Goal: Task Accomplishment & Management: Manage account settings

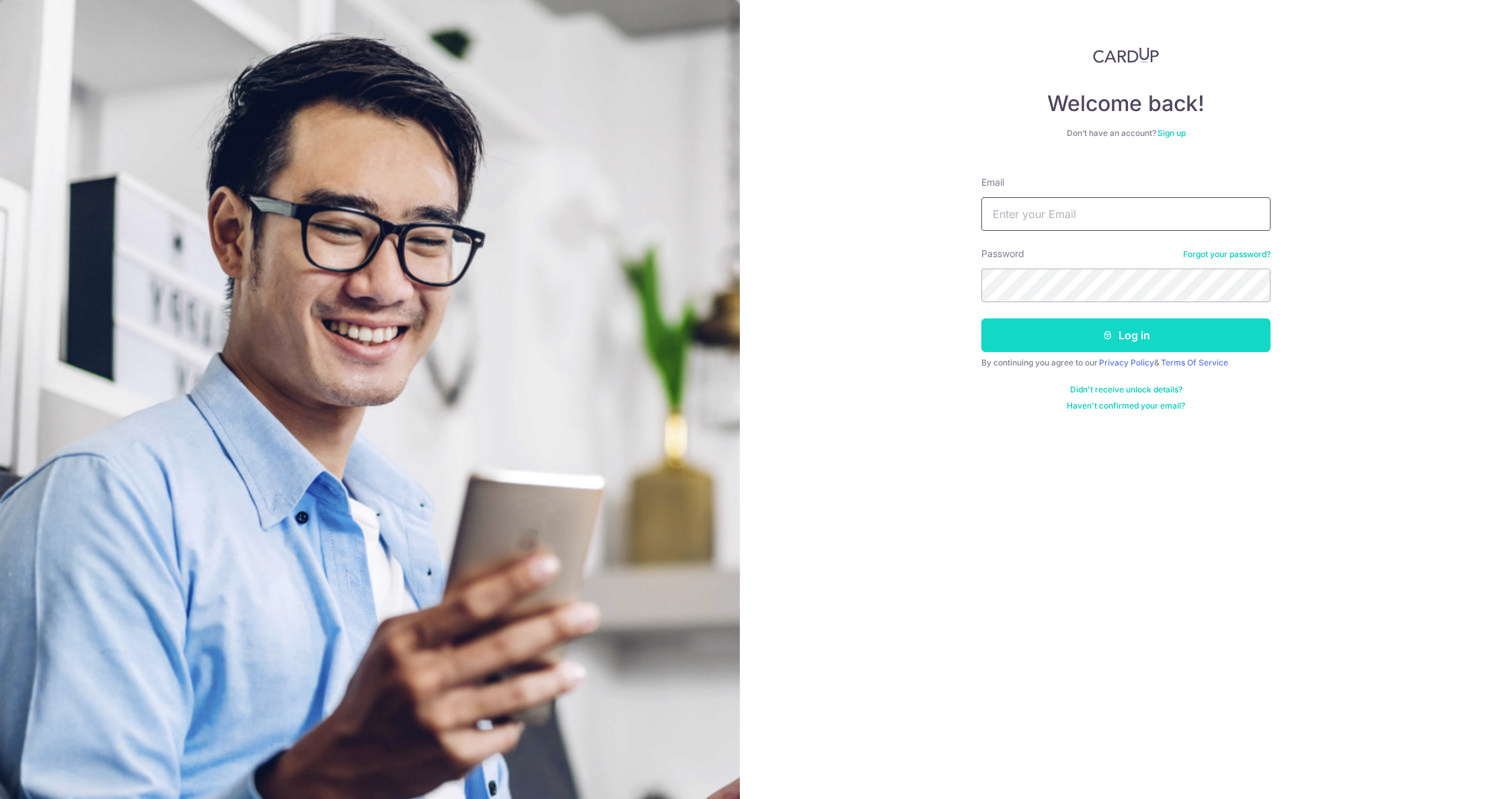
type input "[EMAIL_ADDRESS][DOMAIN_NAME]"
click at [1151, 336] on button "Log in" at bounding box center [1125, 335] width 289 height 34
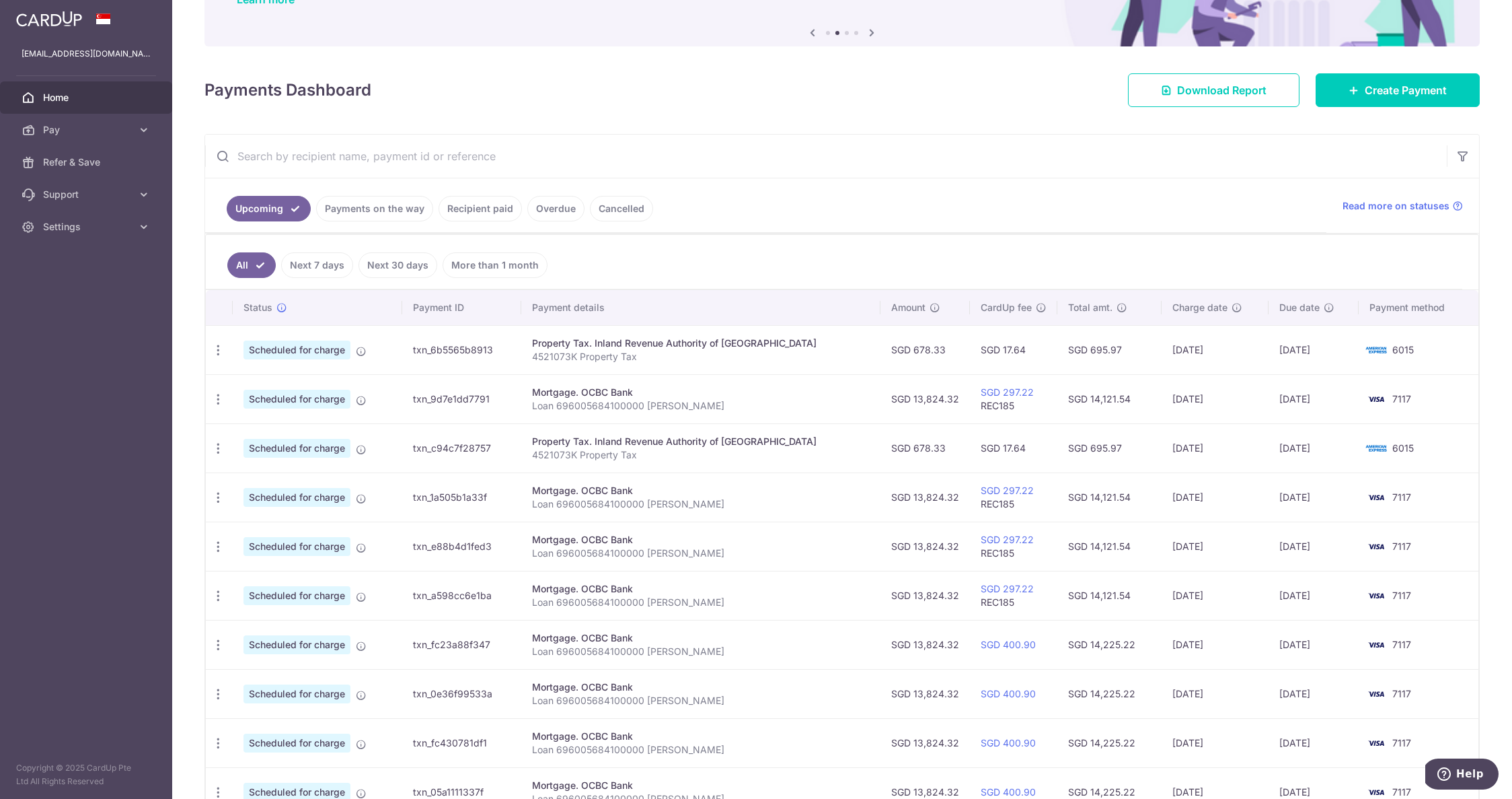
scroll to position [125, 0]
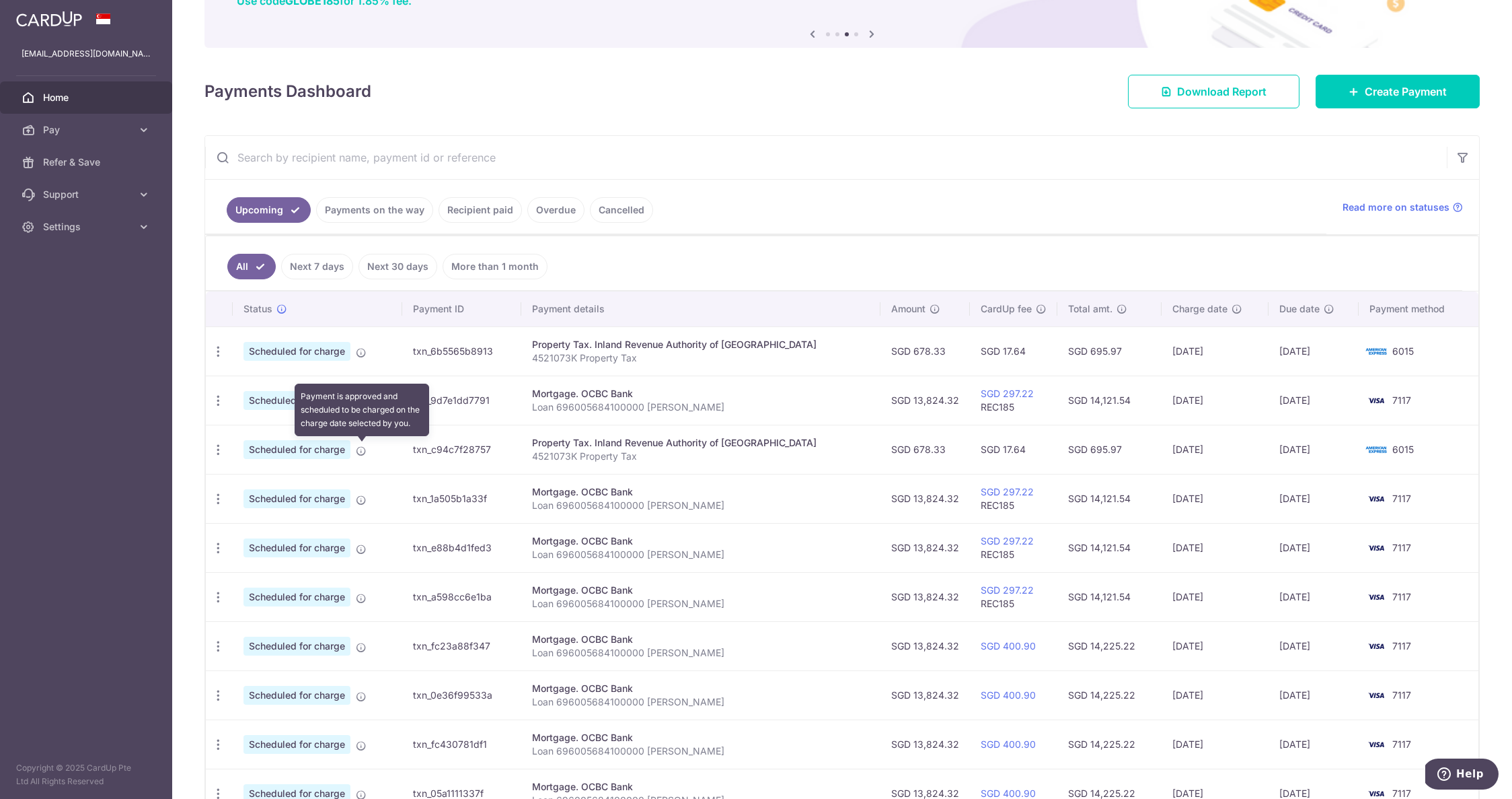
click at [359, 449] on icon at bounding box center [361, 451] width 11 height 11
click at [217, 448] on icon "button" at bounding box center [218, 450] width 15 height 15
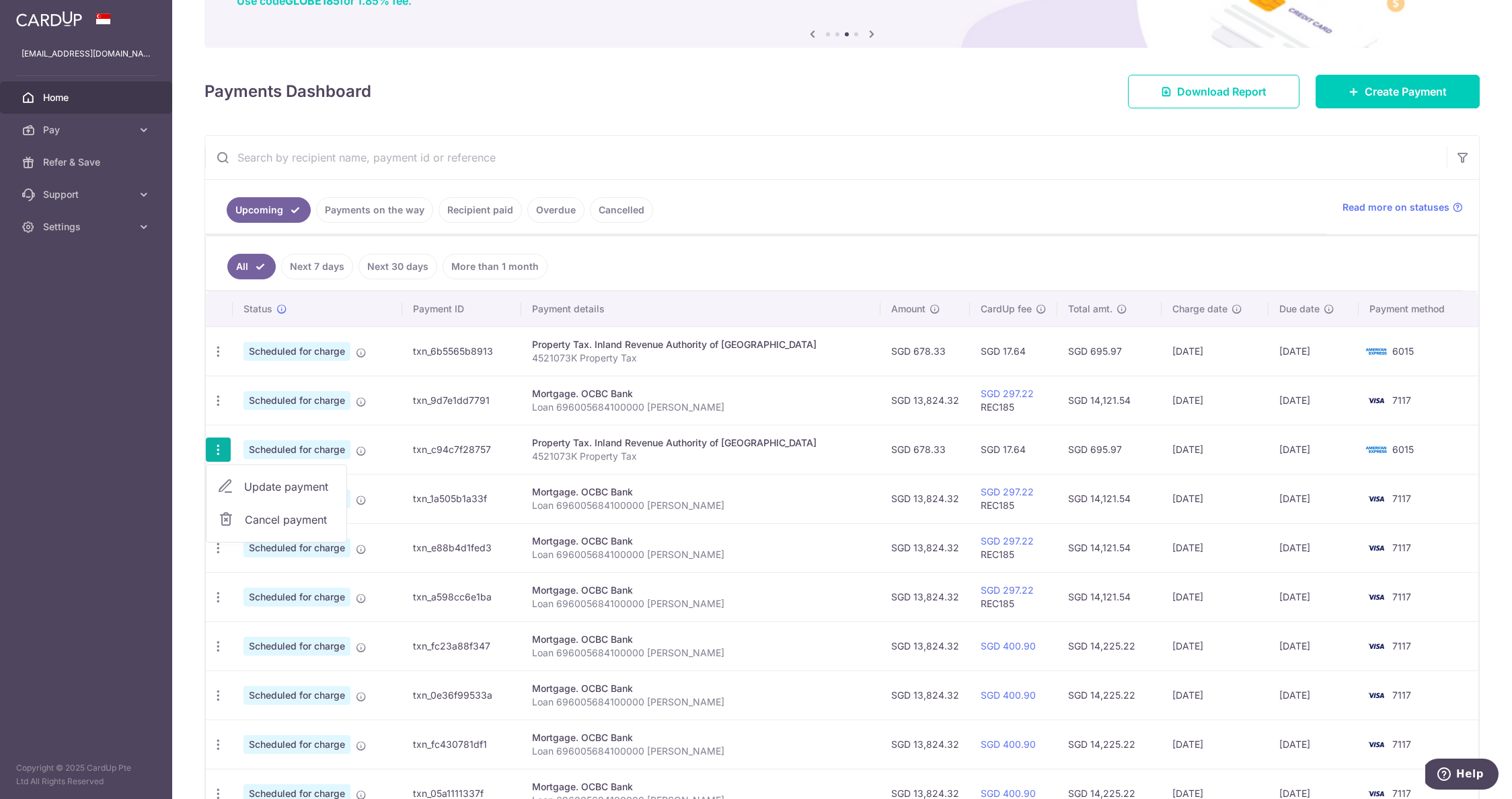
click at [267, 486] on span "Update payment" at bounding box center [290, 487] width 92 height 16
radio input "true"
type input "678.33"
type input "20/11/2025"
type input "4521073K"
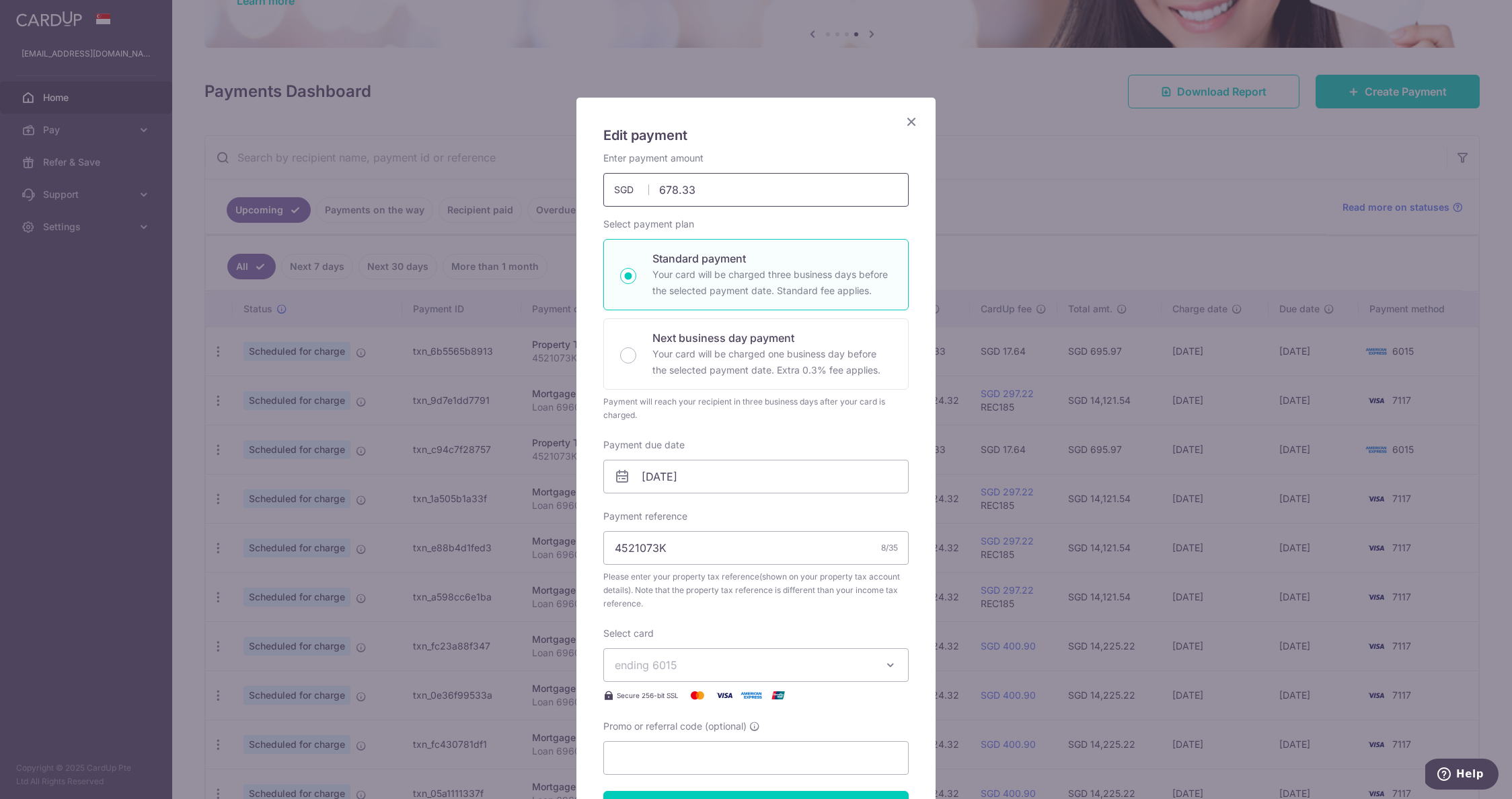
click at [710, 190] on input "678.33" at bounding box center [756, 190] width 305 height 34
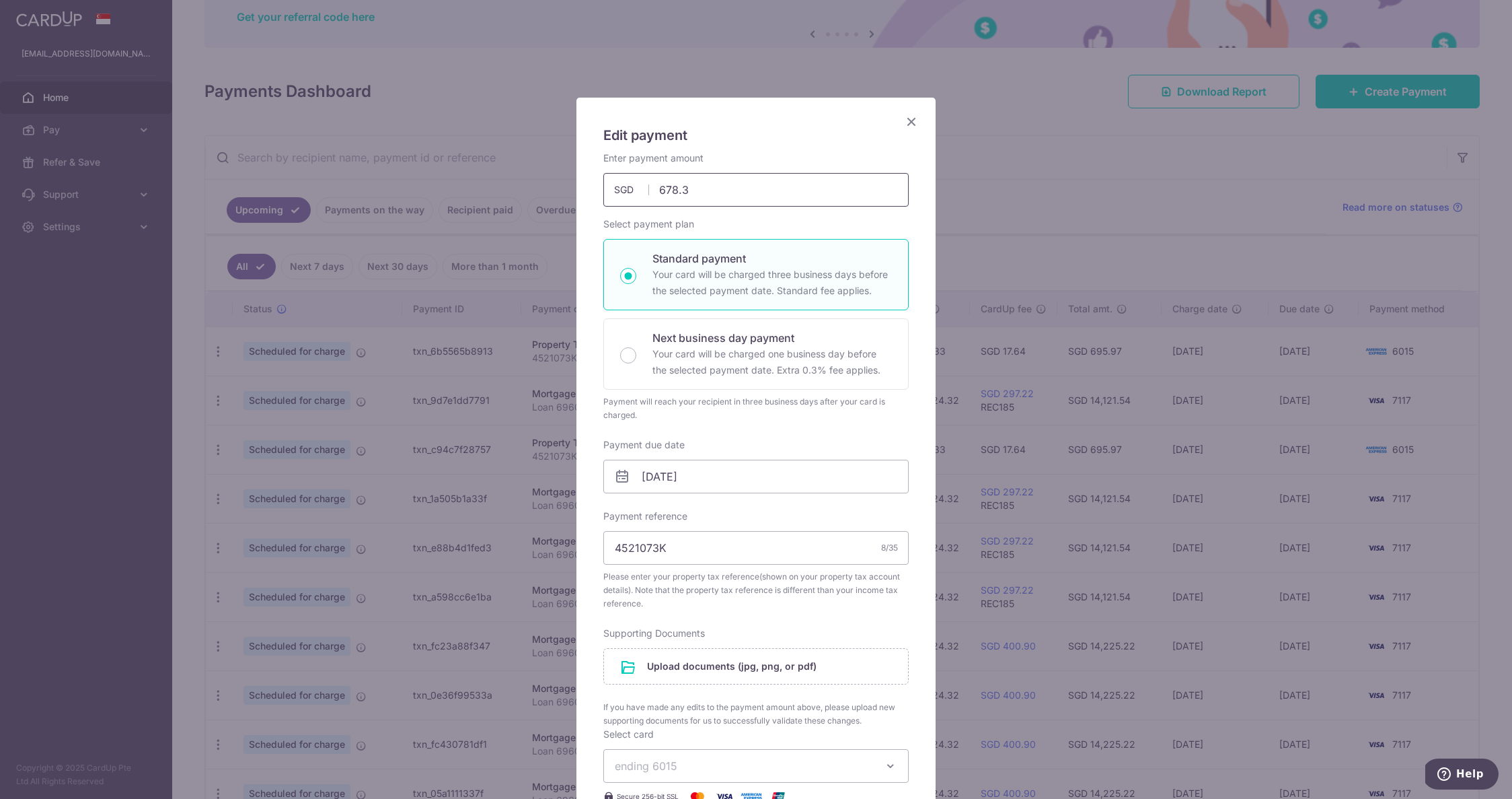
type input "678.37"
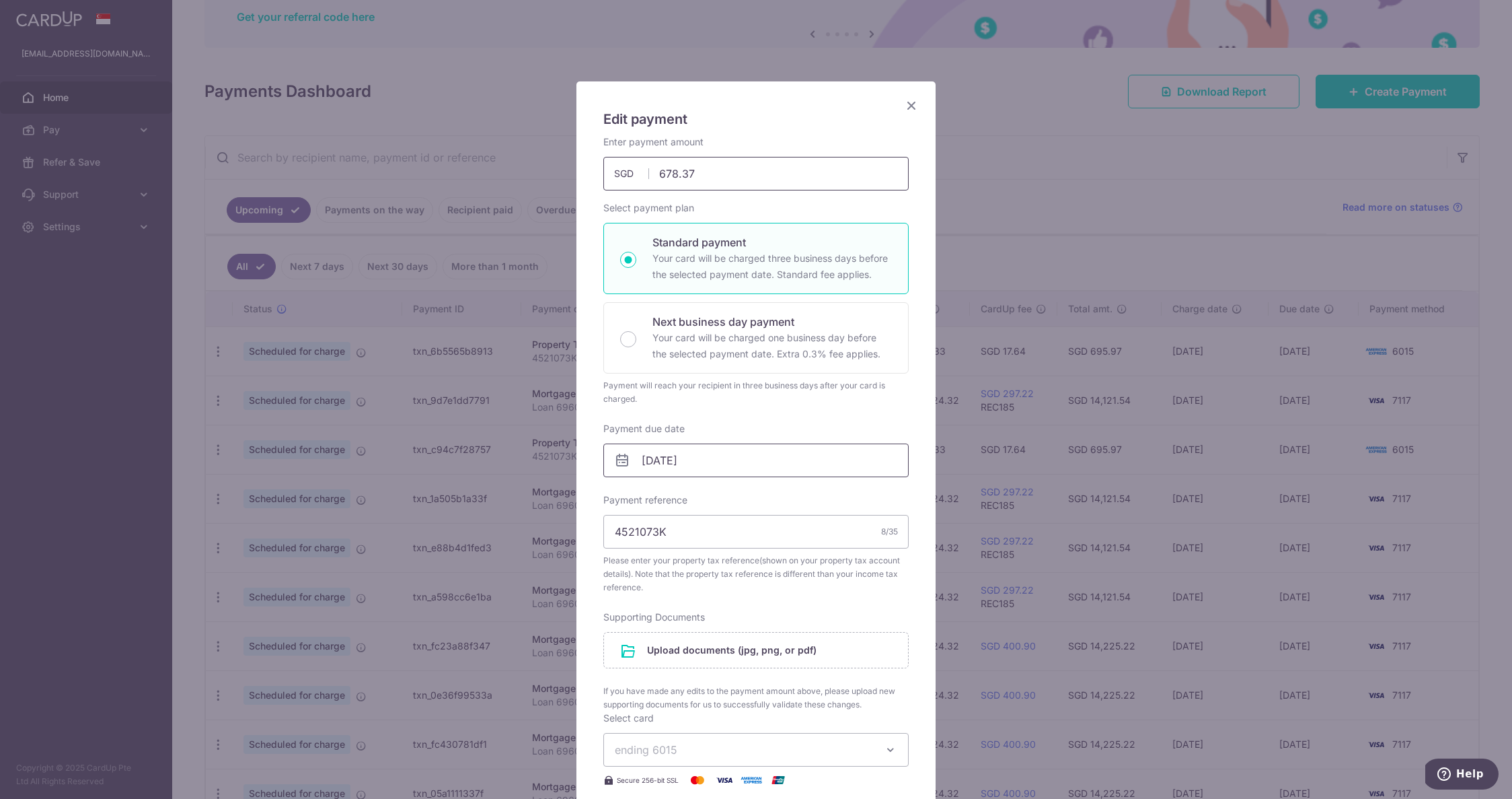
scroll to position [14, 0]
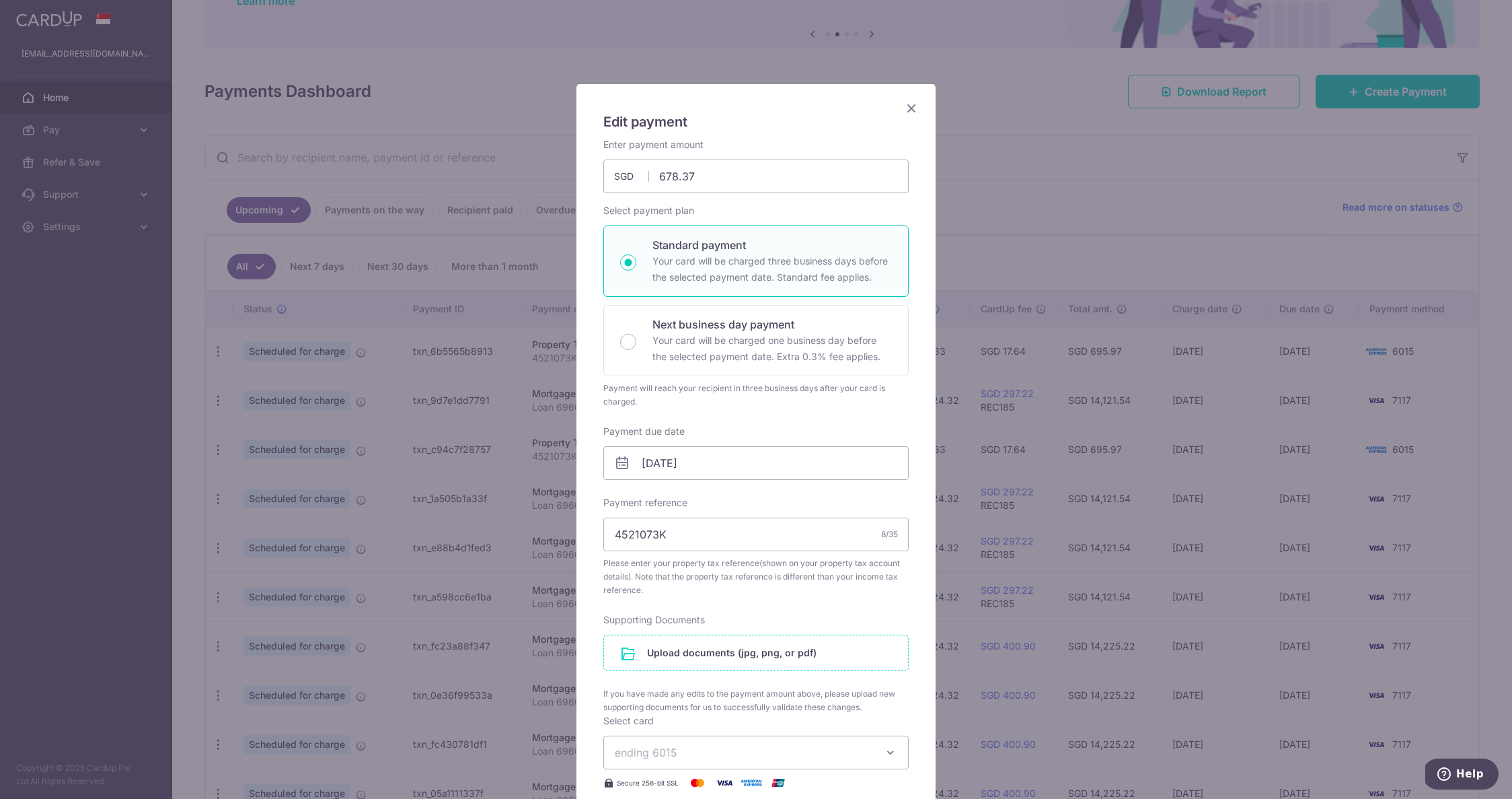
click at [640, 647] on input "file" at bounding box center [756, 653] width 305 height 35
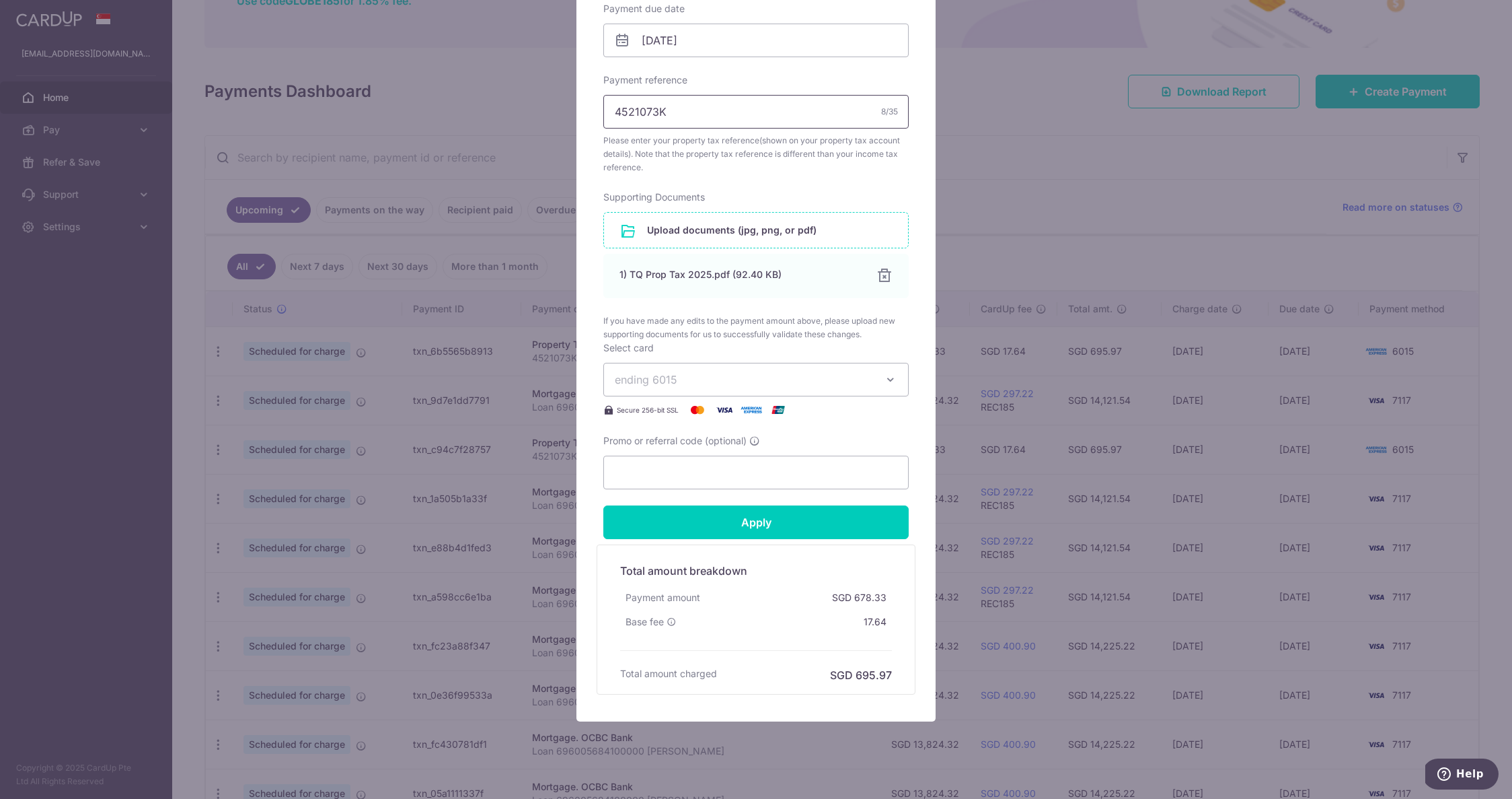
scroll to position [451, 0]
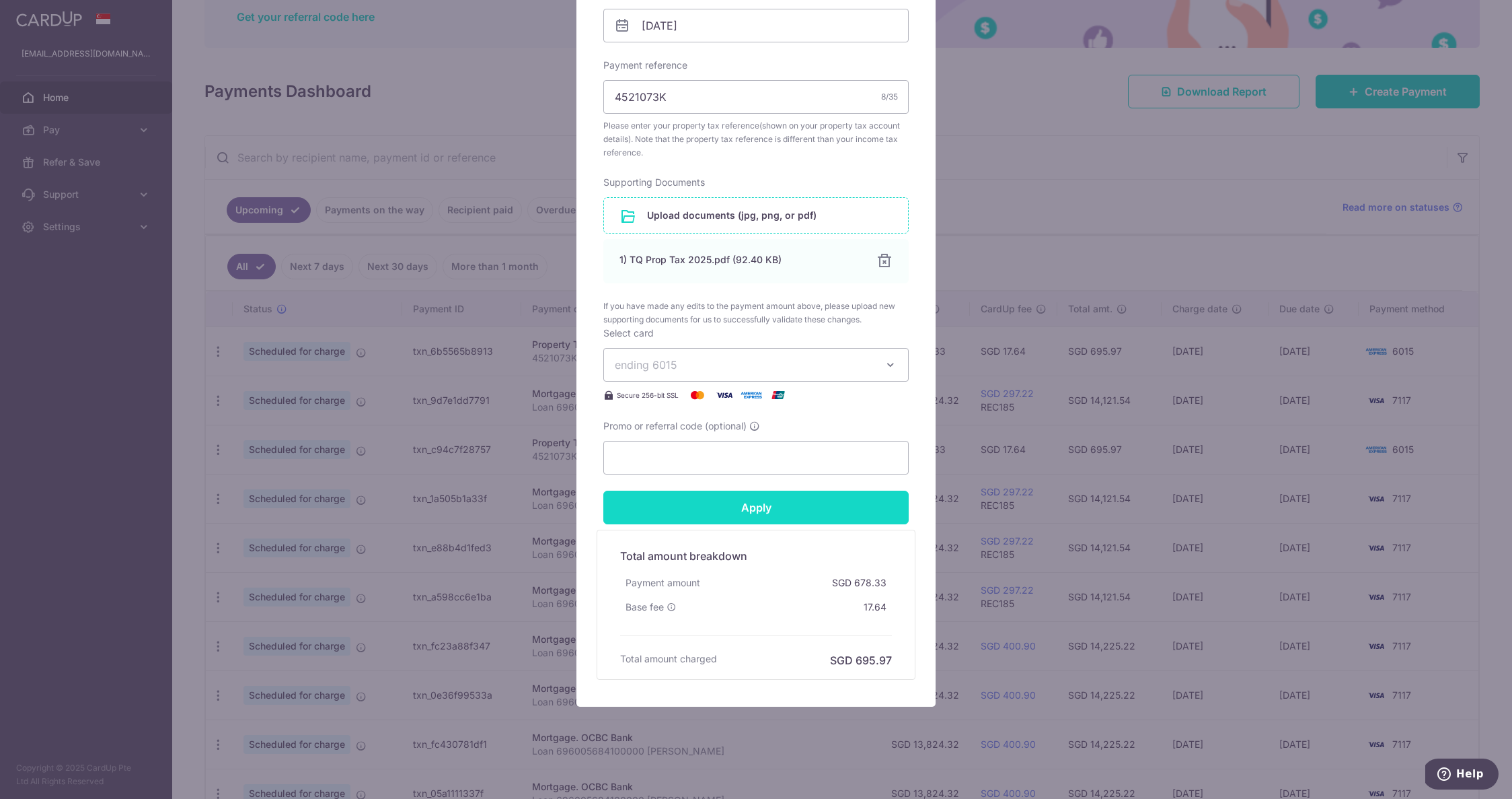
click at [757, 507] on input "Apply" at bounding box center [756, 507] width 305 height 34
type input "Successfully Applied"
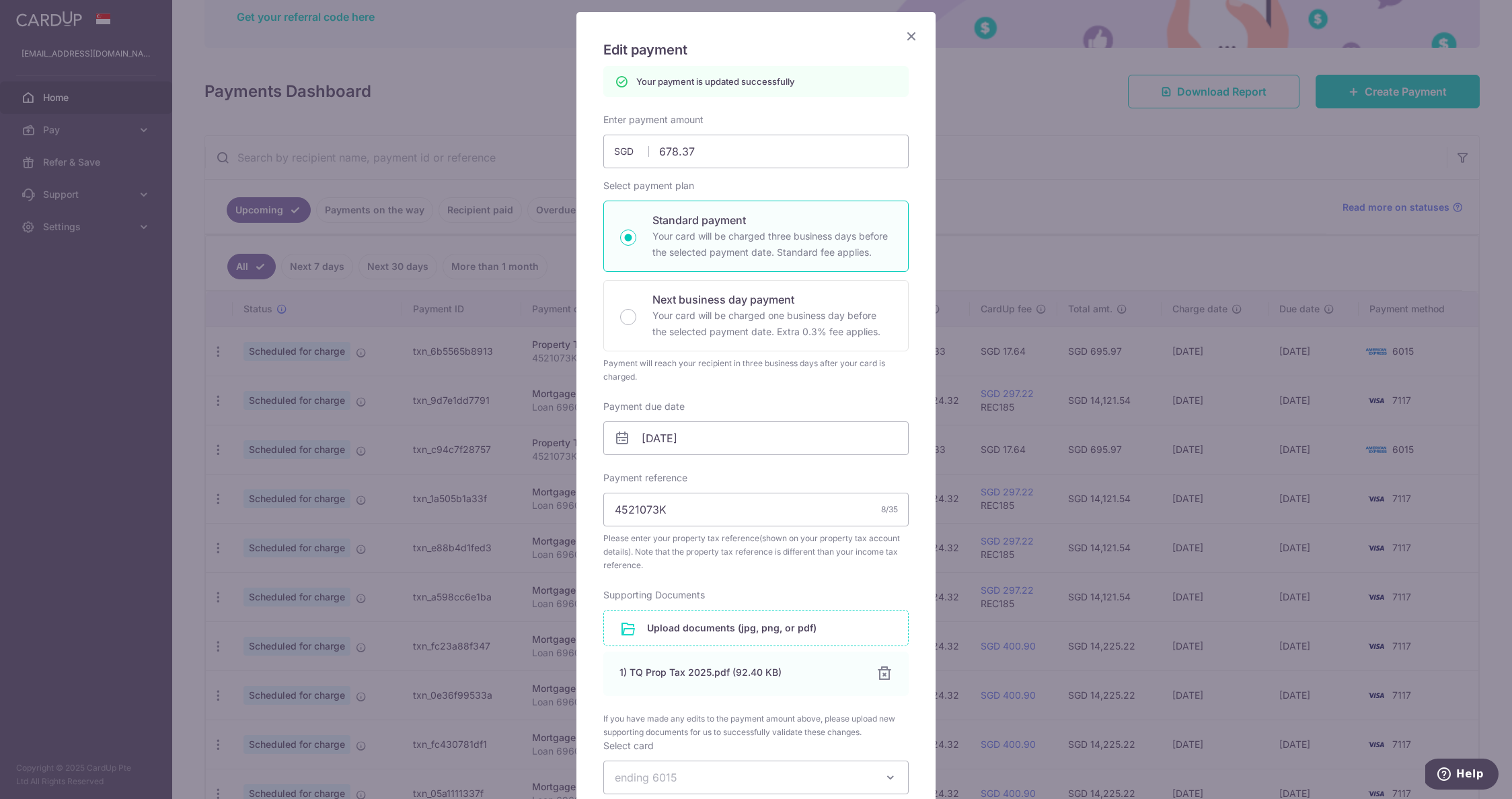
scroll to position [0, 0]
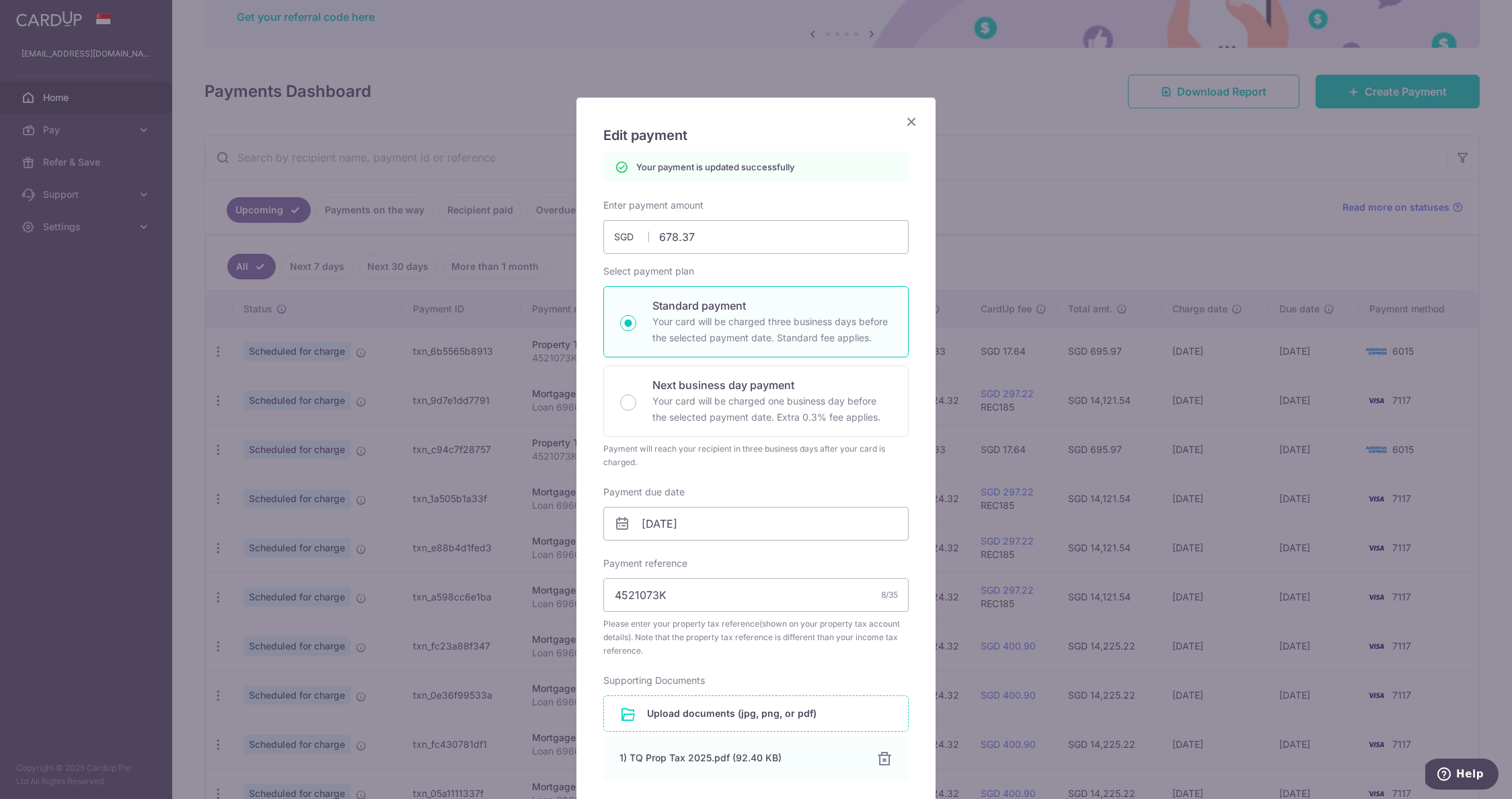
click at [909, 120] on icon "Close" at bounding box center [912, 121] width 16 height 16
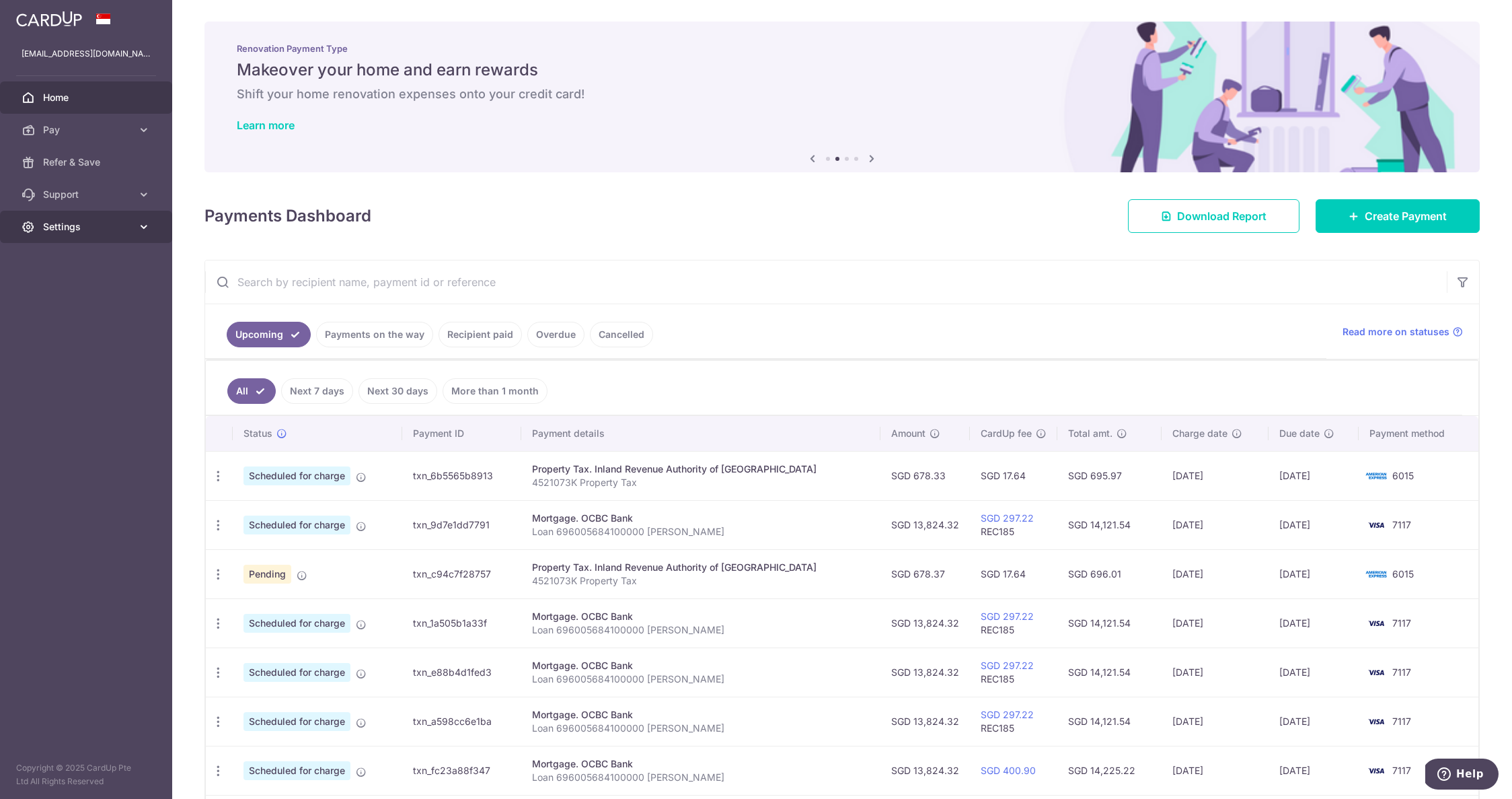
click at [63, 223] on span "Settings" at bounding box center [88, 227] width 89 height 14
click at [63, 291] on span "Logout" at bounding box center [88, 291] width 89 height 14
